Goal: Task Accomplishment & Management: Manage account settings

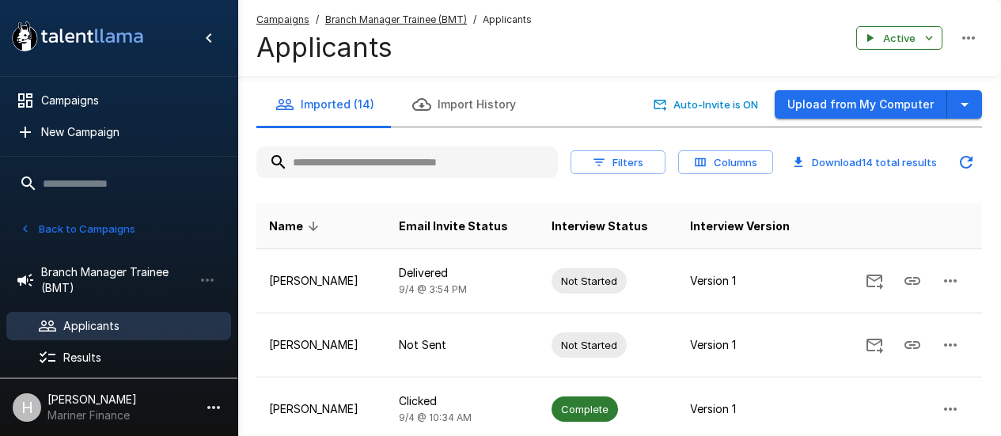
scroll to position [79, 0]
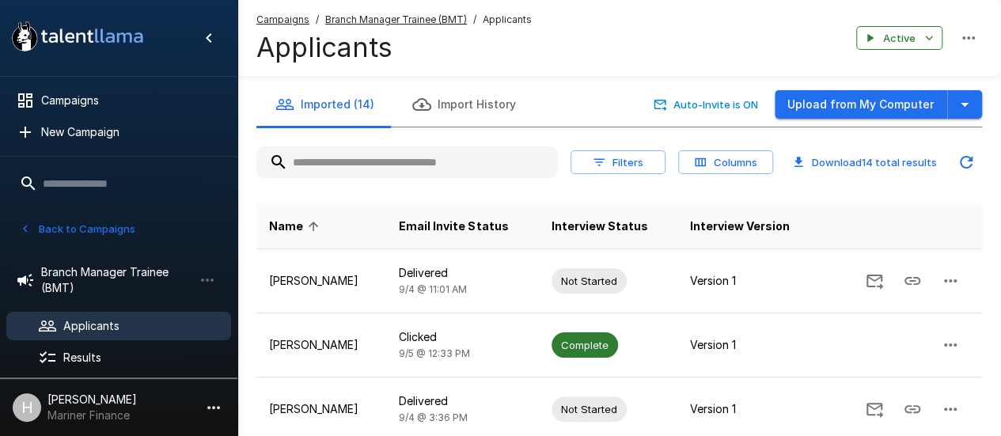
click at [274, 218] on span "Name" at bounding box center [296, 226] width 55 height 19
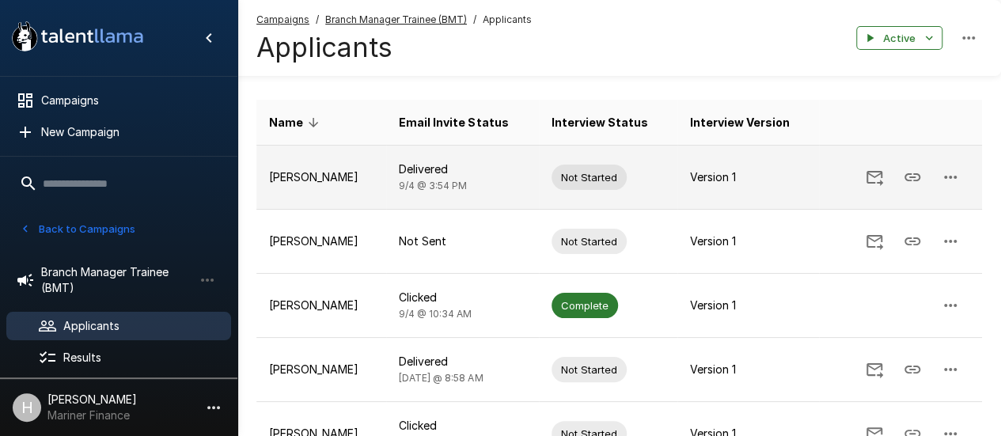
scroll to position [79, 0]
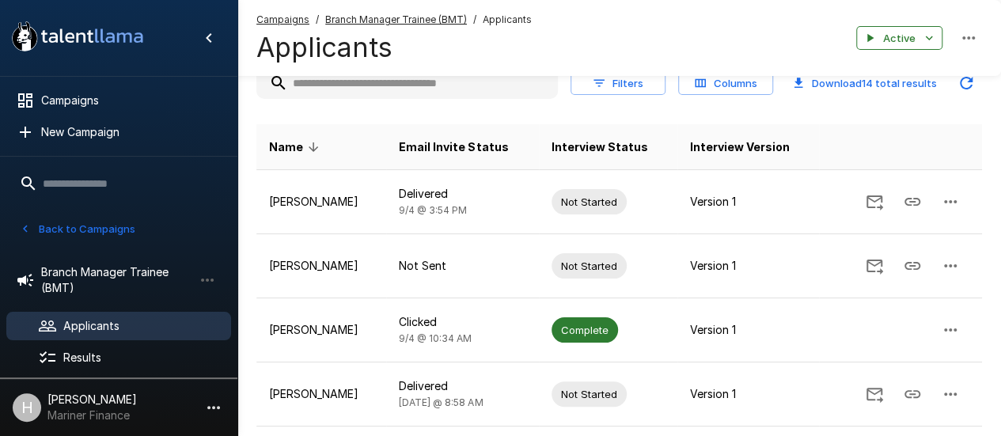
click at [292, 140] on span "Name" at bounding box center [296, 147] width 55 height 19
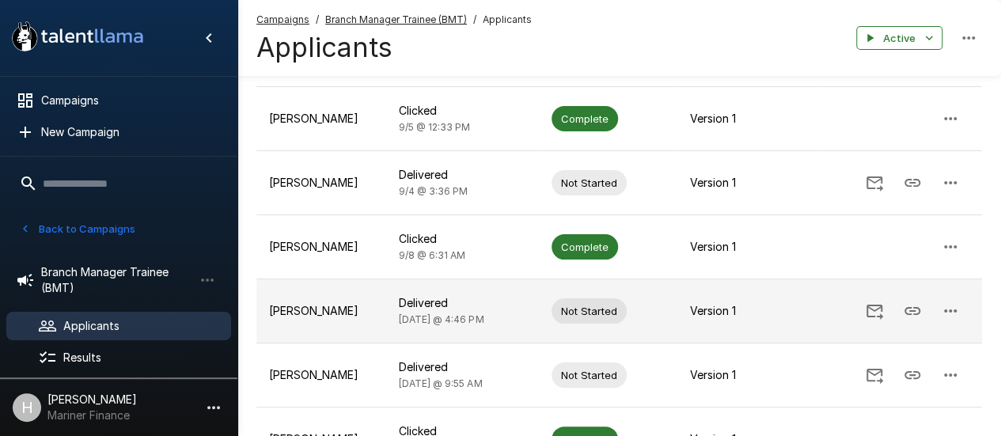
scroll to position [250, 0]
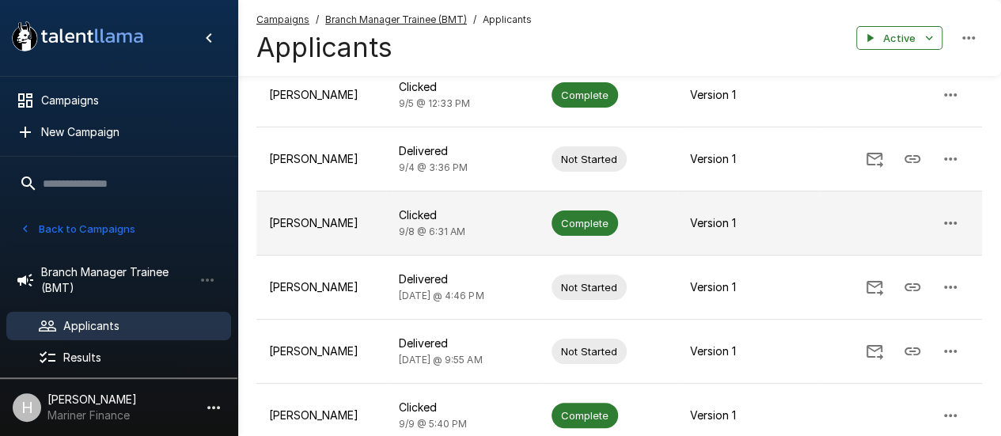
click at [955, 221] on icon "button" at bounding box center [950, 222] width 13 height 3
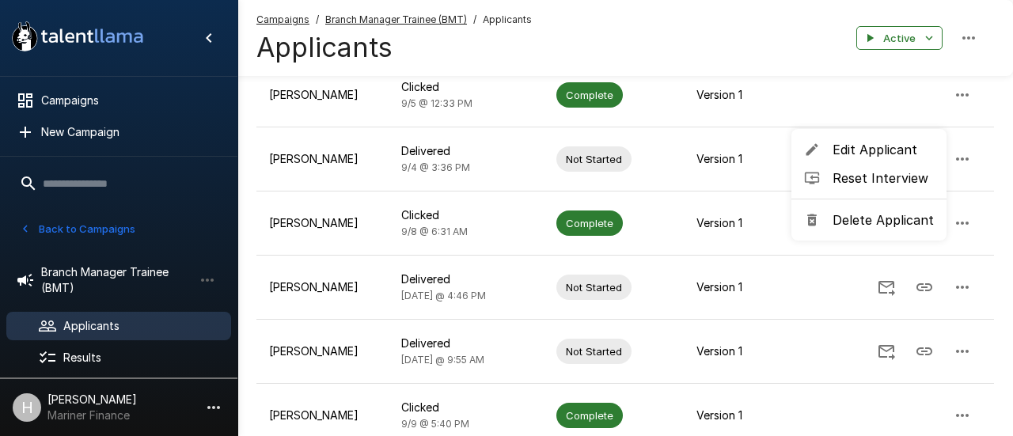
click at [26, 225] on div at bounding box center [506, 218] width 1013 height 436
